Goal: Book appointment/travel/reservation

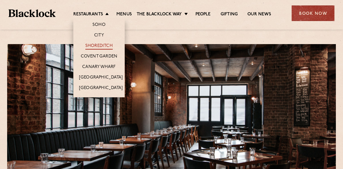
click at [104, 44] on link "Shoreditch" at bounding box center [98, 46] width 27 height 6
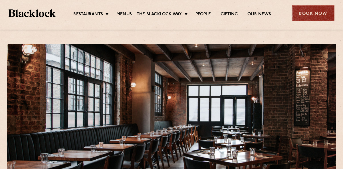
click at [314, 14] on div "Book Now" at bounding box center [312, 13] width 43 height 16
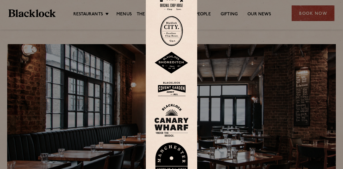
click at [180, 64] on img at bounding box center [171, 63] width 34 height 22
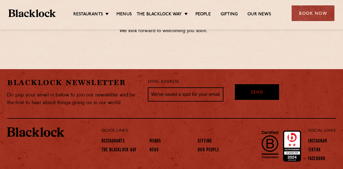
scroll to position [371, 0]
